Goal: Find specific page/section: Find specific page/section

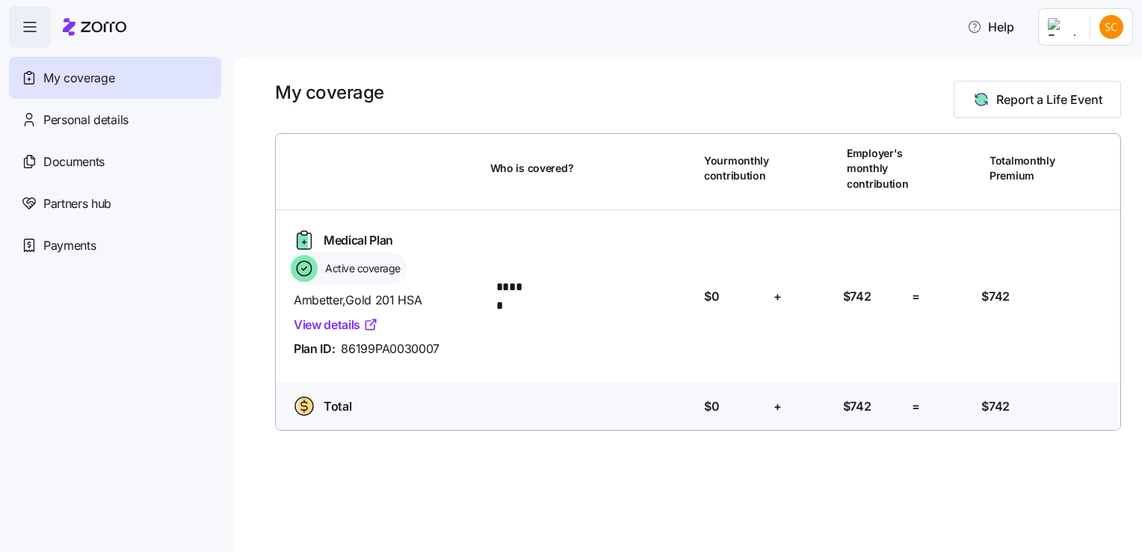
click at [31, 28] on icon "button" at bounding box center [30, 27] width 18 height 18
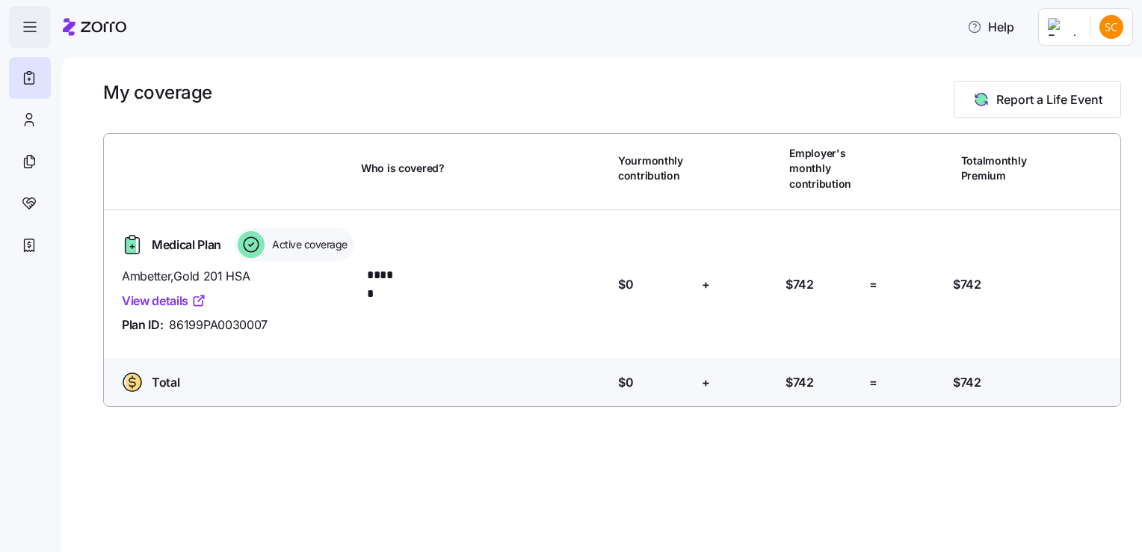
click at [31, 28] on icon "button" at bounding box center [30, 27] width 18 height 18
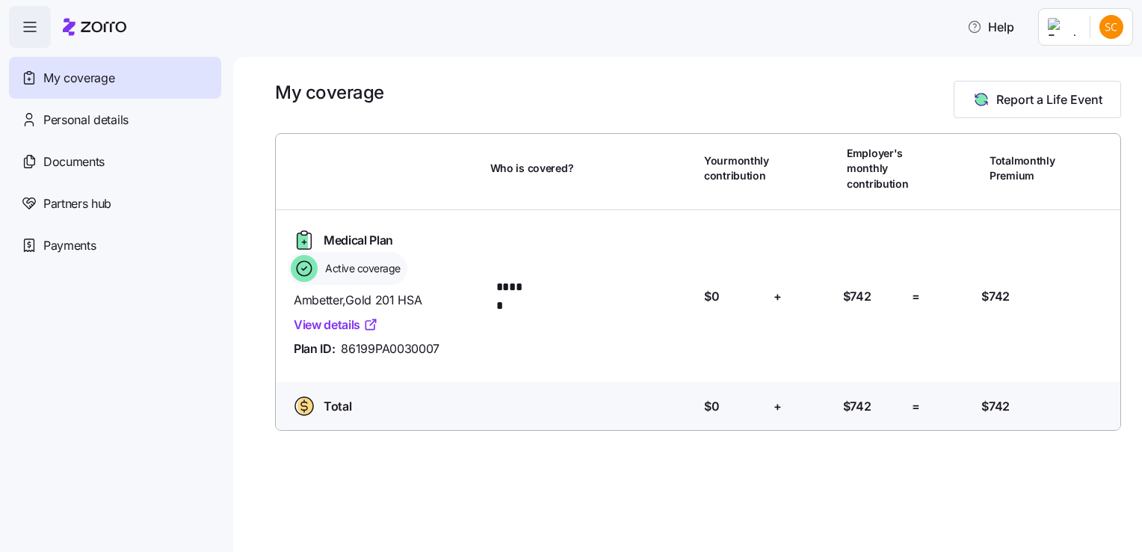
click at [24, 22] on icon "button" at bounding box center [30, 27] width 18 height 18
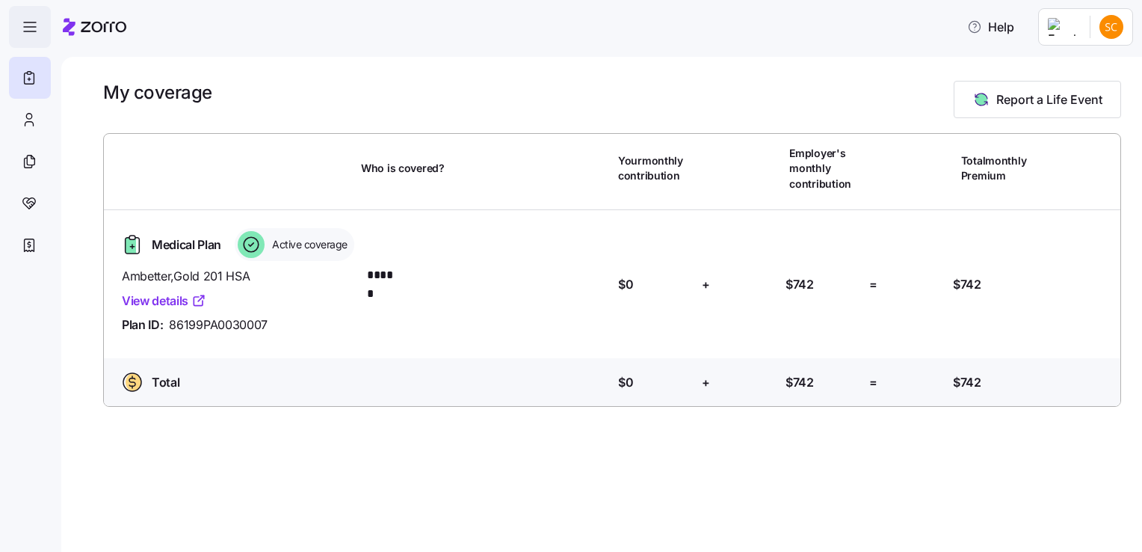
click at [29, 28] on icon "button" at bounding box center [30, 27] width 18 height 18
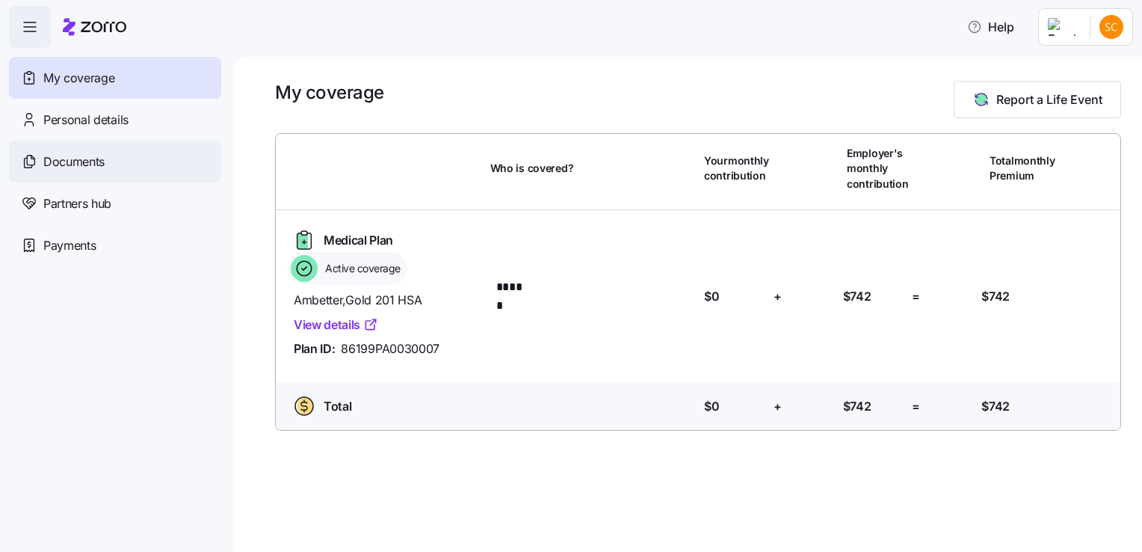
click at [49, 163] on span "Documents" at bounding box center [73, 161] width 61 height 19
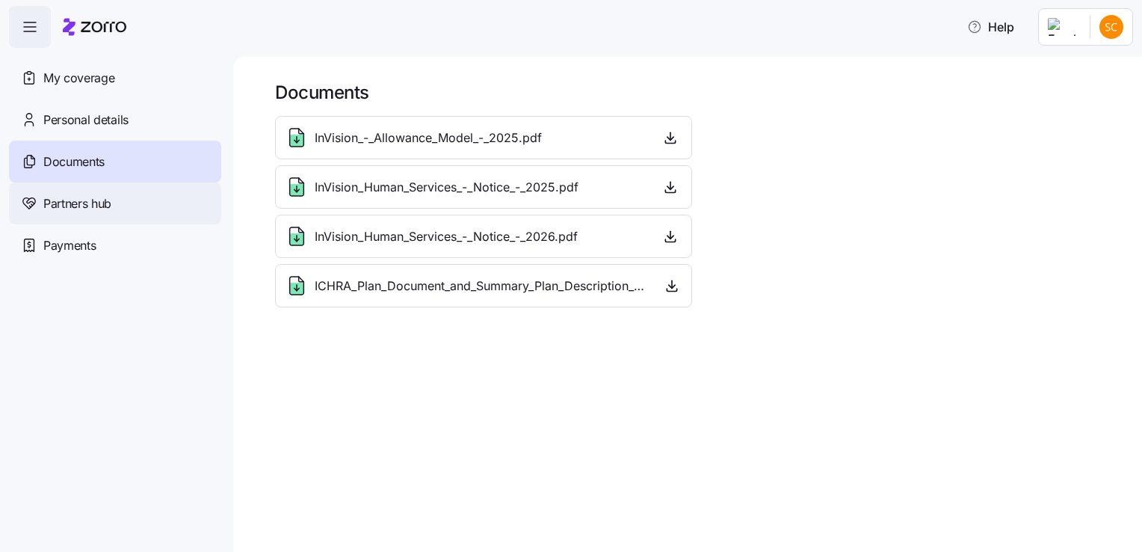
click at [95, 207] on span "Partners hub" at bounding box center [77, 203] width 68 height 19
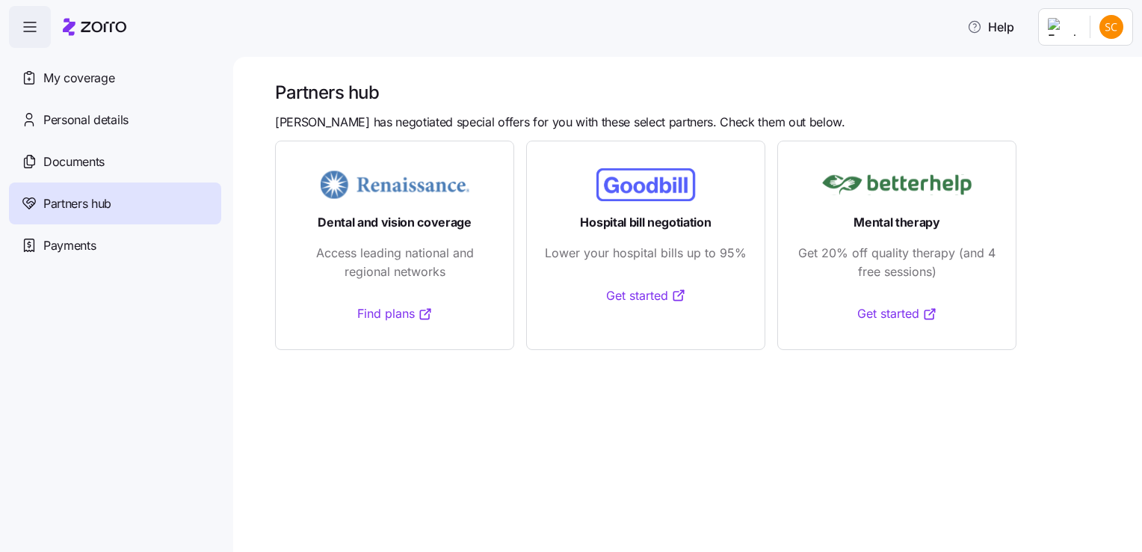
click at [378, 312] on link "Find plans" at bounding box center [394, 313] width 75 height 19
